Goal: Information Seeking & Learning: Find specific fact

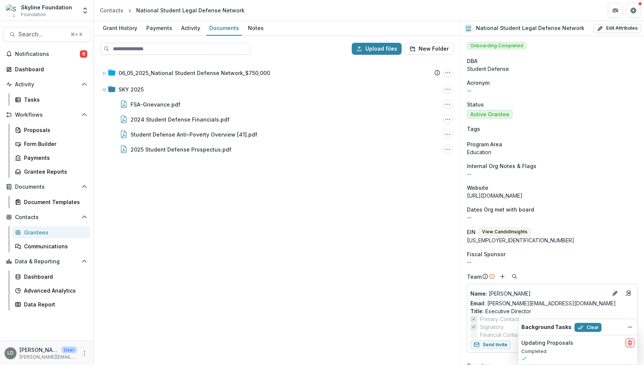
click at [45, 33] on span "Search..." at bounding box center [42, 34] width 48 height 7
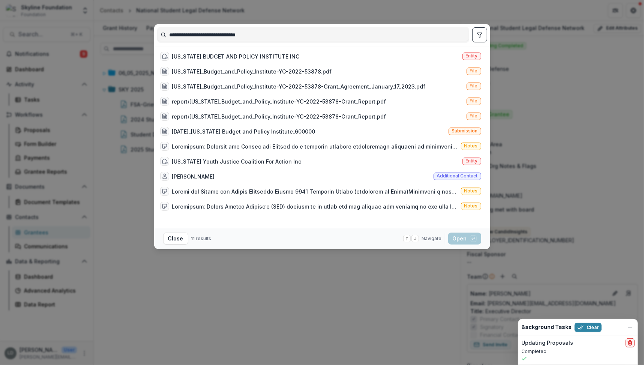
type input "**********"
click at [219, 57] on div "[US_STATE] BUDGET AND POLICY INSTITUTE INC" at bounding box center [235, 56] width 127 height 8
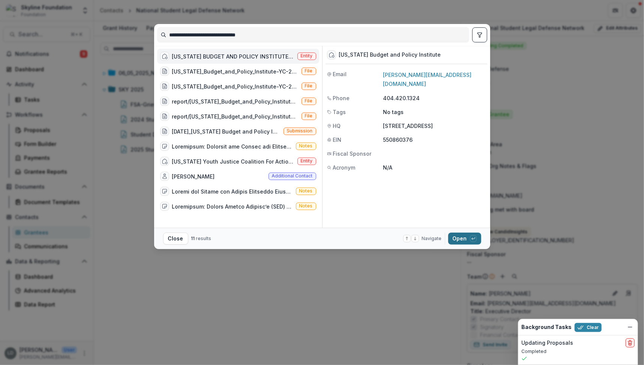
click at [460, 235] on button "Open with enter key" at bounding box center [464, 238] width 33 height 12
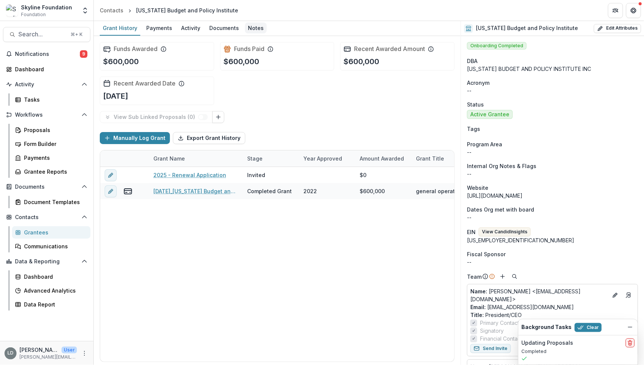
click at [251, 27] on div "Notes" at bounding box center [256, 27] width 22 height 11
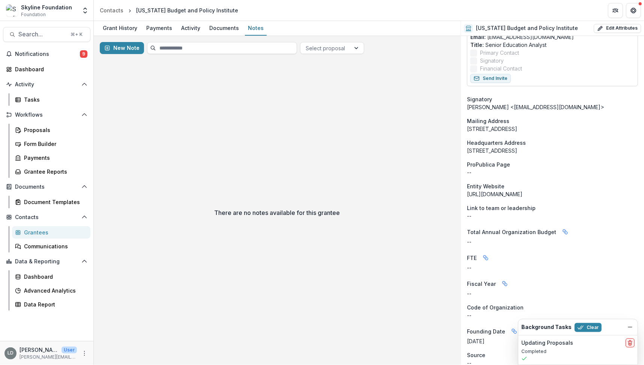
scroll to position [461, 0]
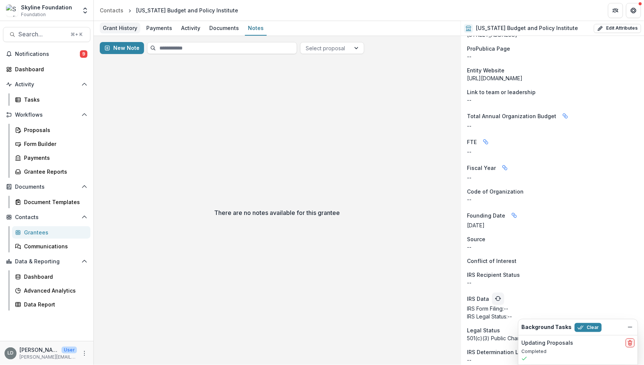
click at [128, 28] on div "Grant History" at bounding box center [120, 27] width 40 height 11
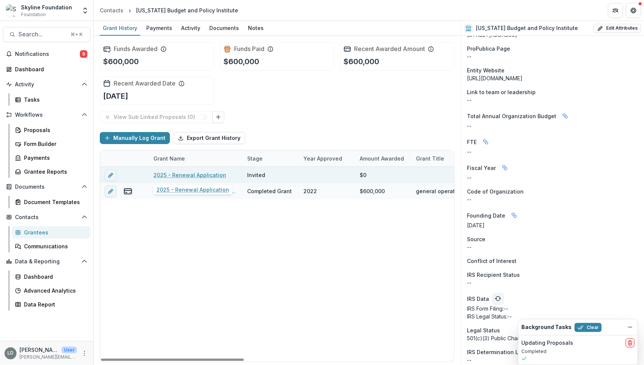
click at [191, 172] on link "2025 - Renewal Application" at bounding box center [189, 175] width 73 height 8
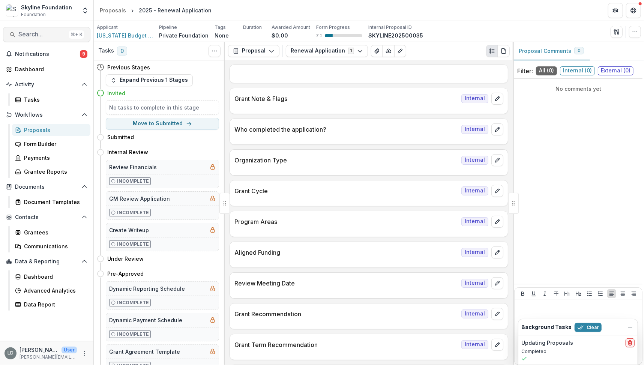
click at [48, 32] on span "Search..." at bounding box center [42, 34] width 48 height 7
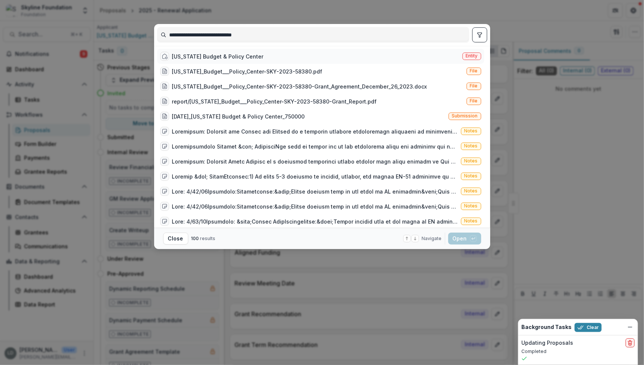
type input "**********"
click at [244, 58] on div "[US_STATE] Budget & Policy Center" at bounding box center [217, 56] width 91 height 8
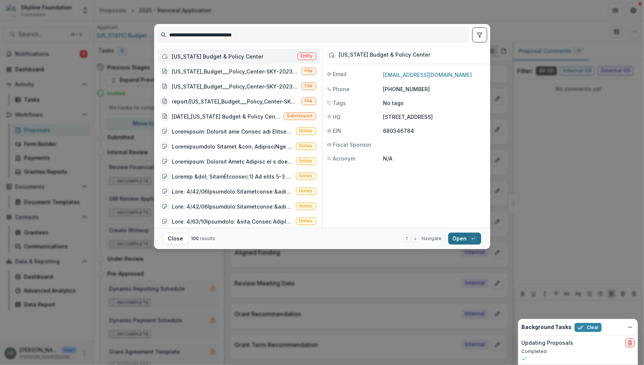
click at [457, 234] on button "Open with enter key" at bounding box center [464, 238] width 33 height 12
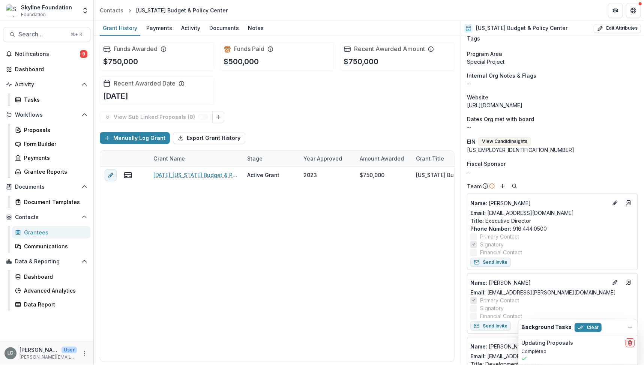
scroll to position [230, 0]
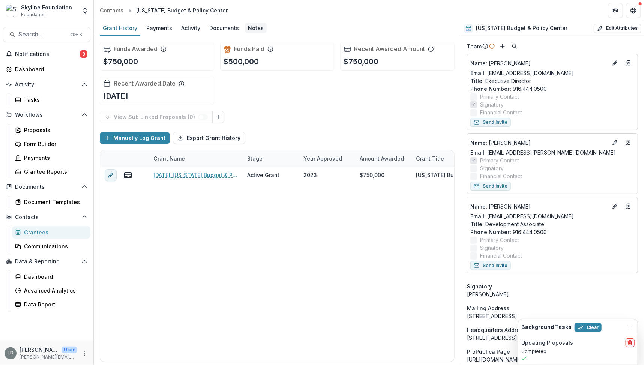
click at [248, 31] on div "Notes" at bounding box center [256, 27] width 22 height 11
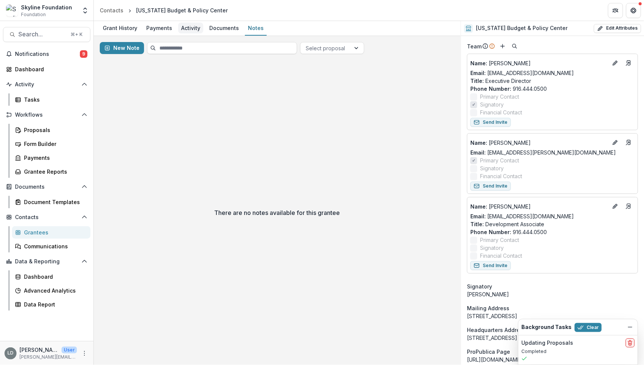
click at [192, 30] on div "Activity" at bounding box center [190, 27] width 25 height 11
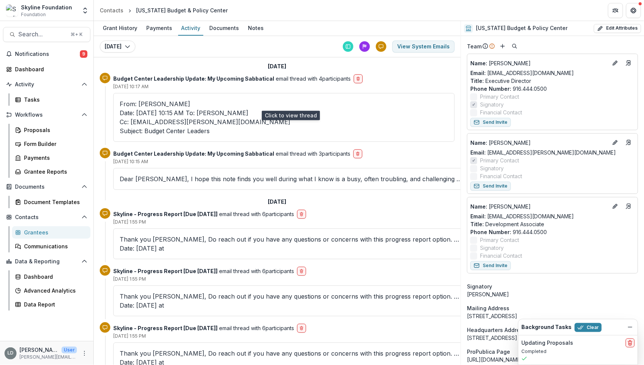
click at [196, 108] on chrishoene\@calbudgetcenter\ "Date: [DATE] 10:15 AM To: [PERSON_NAME] Cc: [EMAIL_ADDRESS][PERSON_NAME][DOMAIN…" at bounding box center [284, 121] width 328 height 27
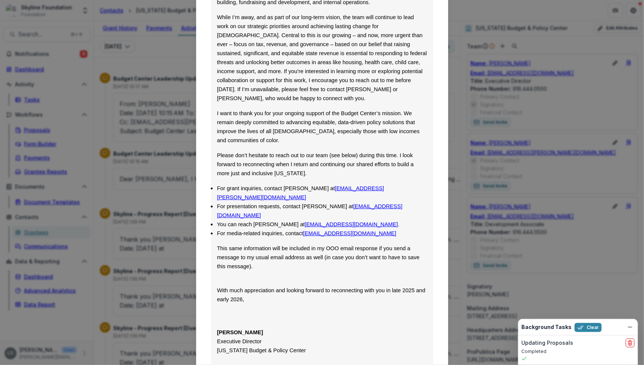
scroll to position [384, 0]
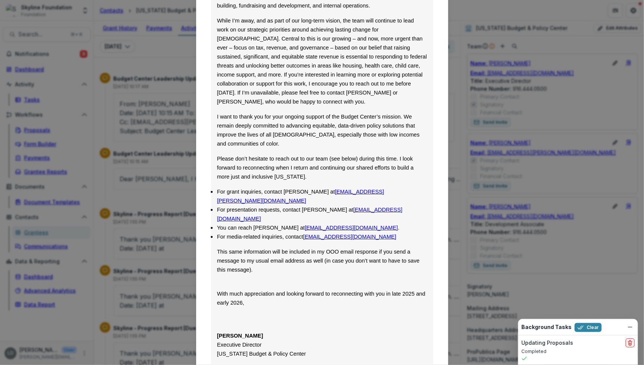
click at [460, 196] on div "Viewing Thread To: [PERSON_NAME] <[PERSON_NAME][EMAIL_ADDRESS][DOMAIN_NAME]> [D…" at bounding box center [322, 182] width 644 height 365
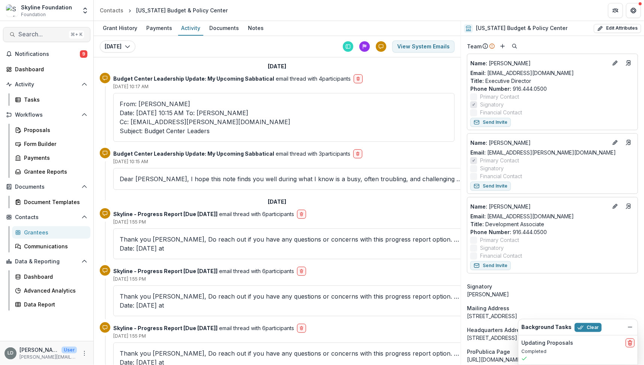
click at [45, 31] on span "Search..." at bounding box center [42, 34] width 48 height 7
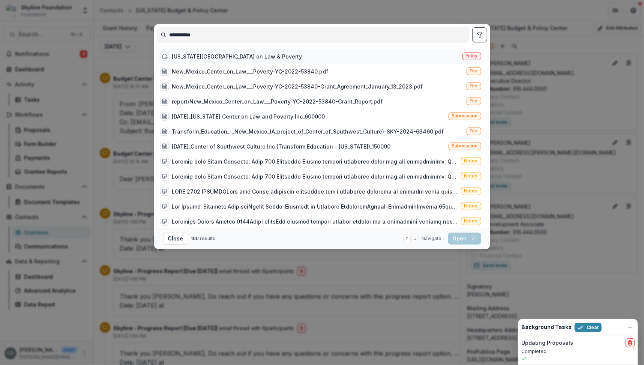
type input "**********"
click at [213, 56] on div "[US_STATE][GEOGRAPHIC_DATA] on Law & Poverty" at bounding box center [237, 56] width 130 height 8
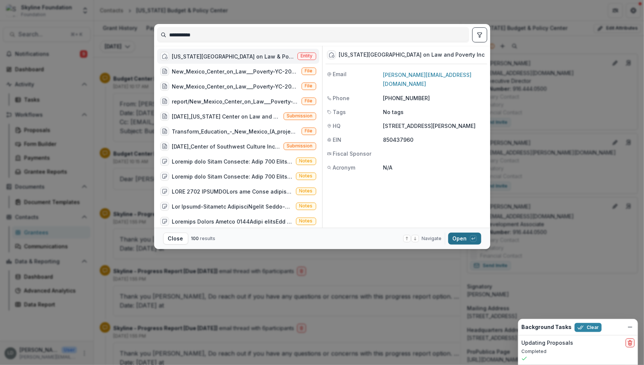
click at [459, 236] on button "Open with enter key" at bounding box center [464, 238] width 33 height 12
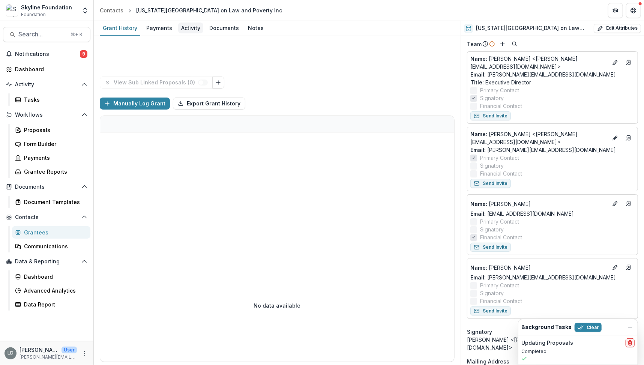
scroll to position [230, 0]
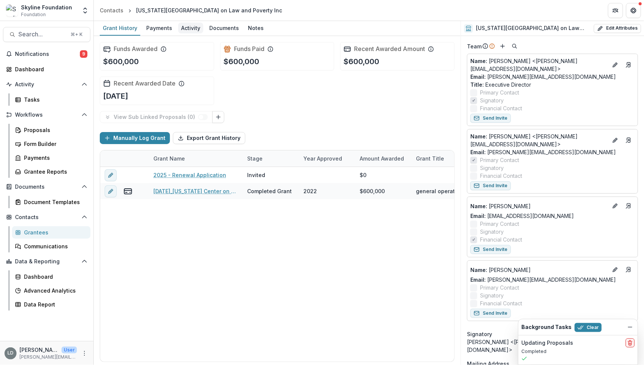
click at [183, 29] on div "Activity" at bounding box center [190, 27] width 25 height 11
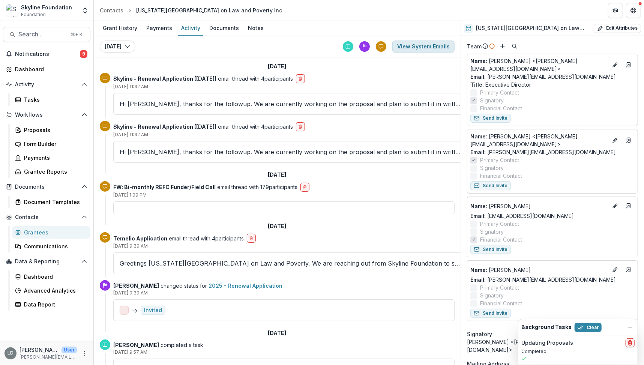
click at [404, 49] on button "View System Emails" at bounding box center [423, 46] width 62 height 12
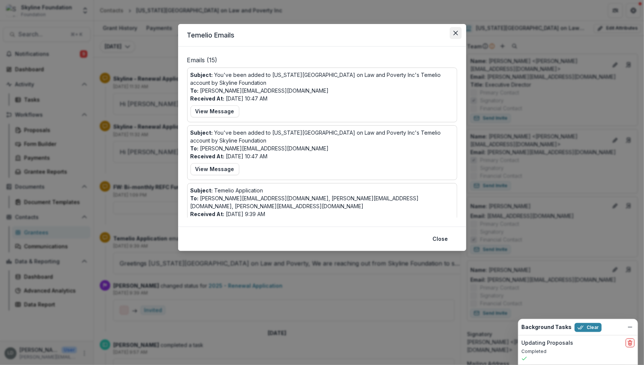
click at [455, 32] on icon "Close" at bounding box center [455, 33] width 4 height 4
